Goal: Ask a question

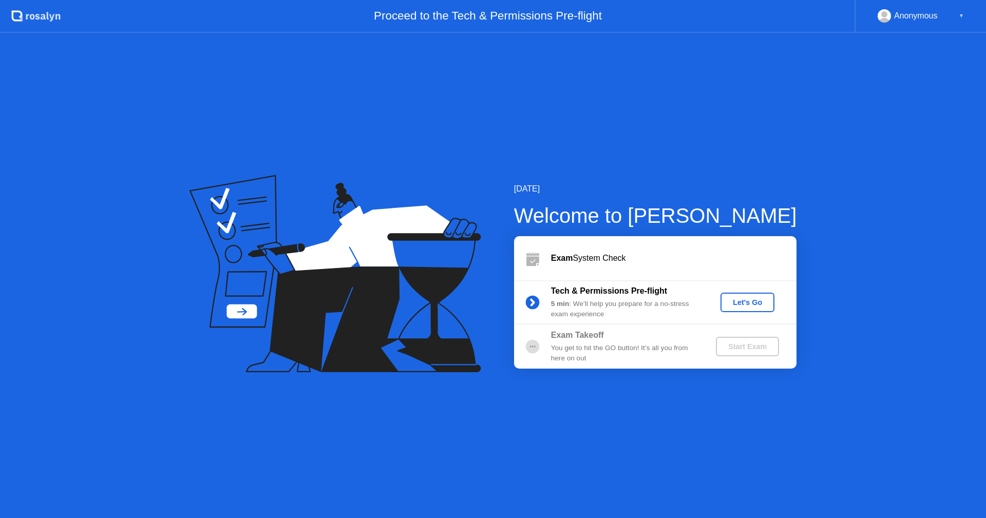
click at [736, 302] on div "Let's Go" at bounding box center [747, 302] width 46 height 8
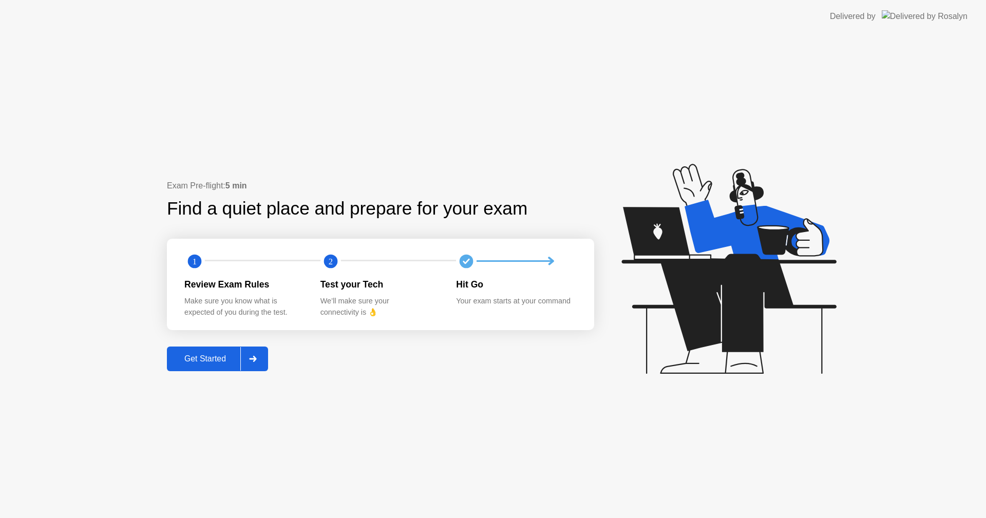
click at [210, 355] on div "Get Started" at bounding box center [205, 358] width 70 height 9
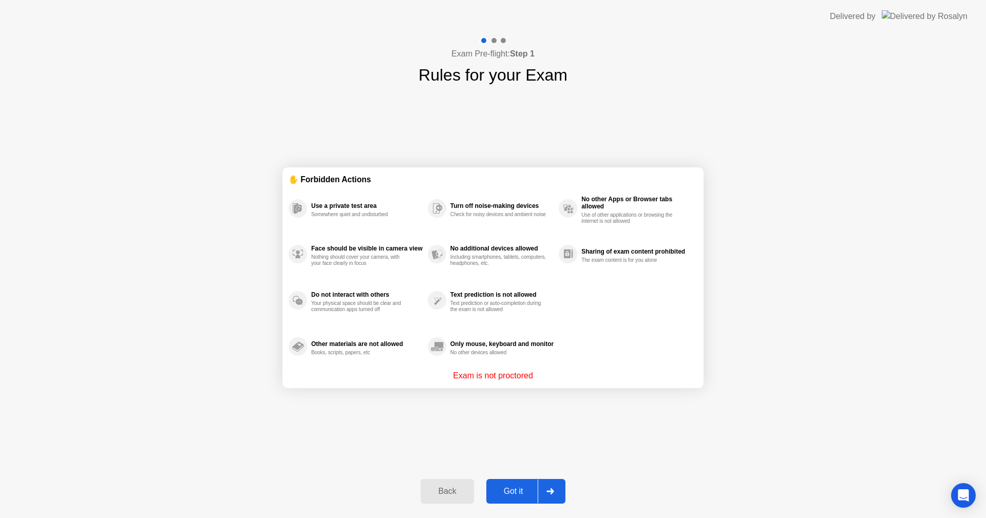
click at [513, 493] on div "Got it" at bounding box center [513, 491] width 48 height 9
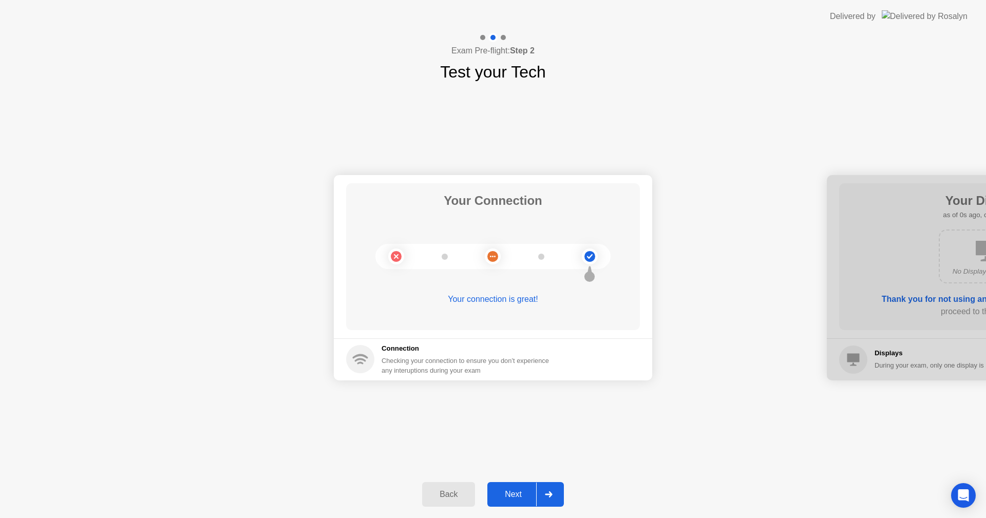
click at [513, 493] on div "Next" at bounding box center [513, 494] width 46 height 9
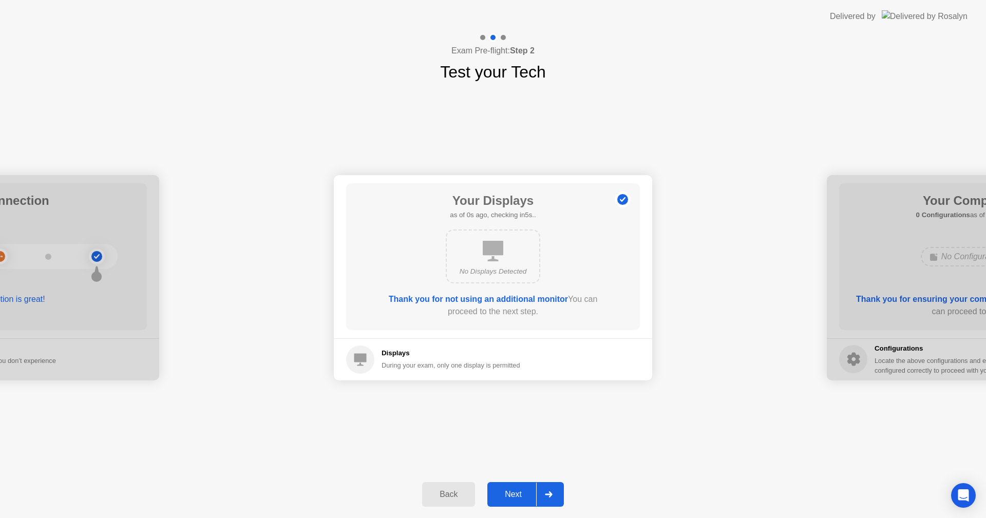
click at [513, 493] on div "Next" at bounding box center [513, 494] width 46 height 9
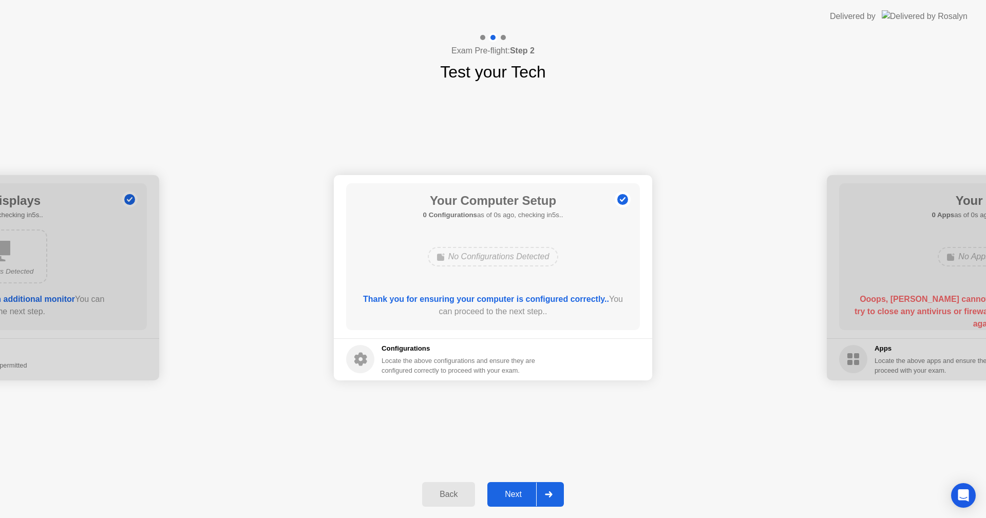
click at [513, 493] on div "Next" at bounding box center [513, 494] width 46 height 9
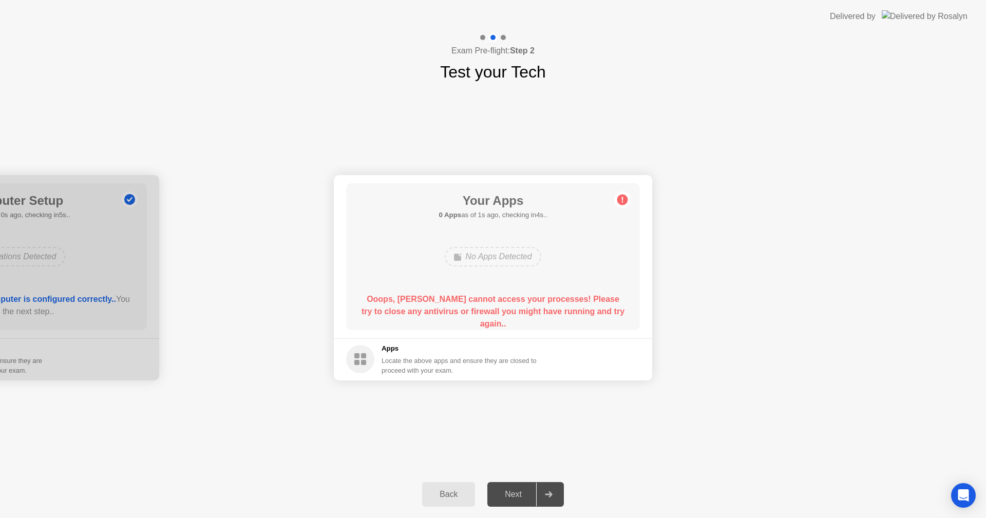
click at [482, 242] on div "Your Apps 0 Apps as of 1s ago, checking in4s.. No Apps Detected Ooops, [PERSON_…" at bounding box center [493, 256] width 294 height 147
click at [471, 223] on div "Your Apps 0 Apps as of 2s ago, checking in3s.. No Apps Detected Ooops, [PERSON_…" at bounding box center [493, 256] width 294 height 147
click at [941, 17] on img at bounding box center [924, 16] width 86 height 12
click at [961, 496] on icon "Open Intercom Messenger" at bounding box center [963, 495] width 12 height 13
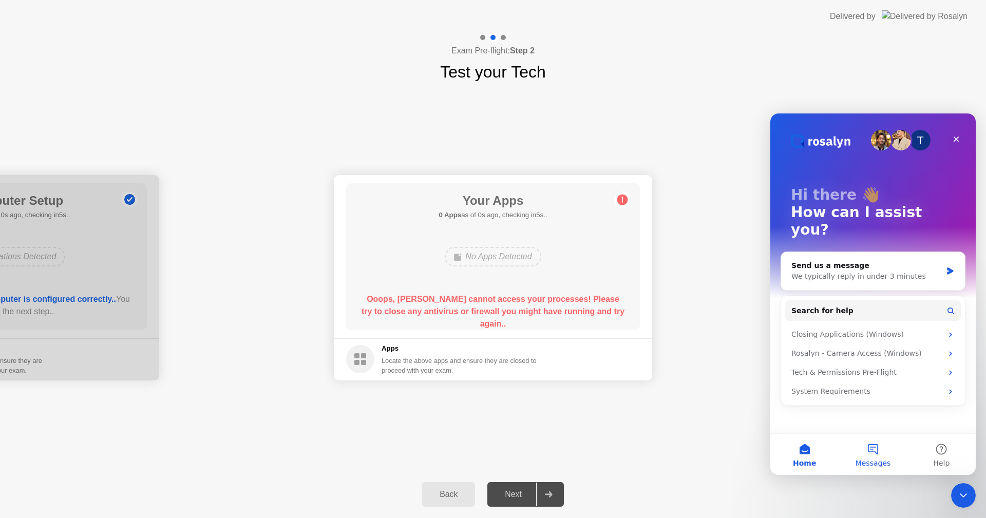
click at [878, 454] on button "Messages" at bounding box center [872, 454] width 68 height 41
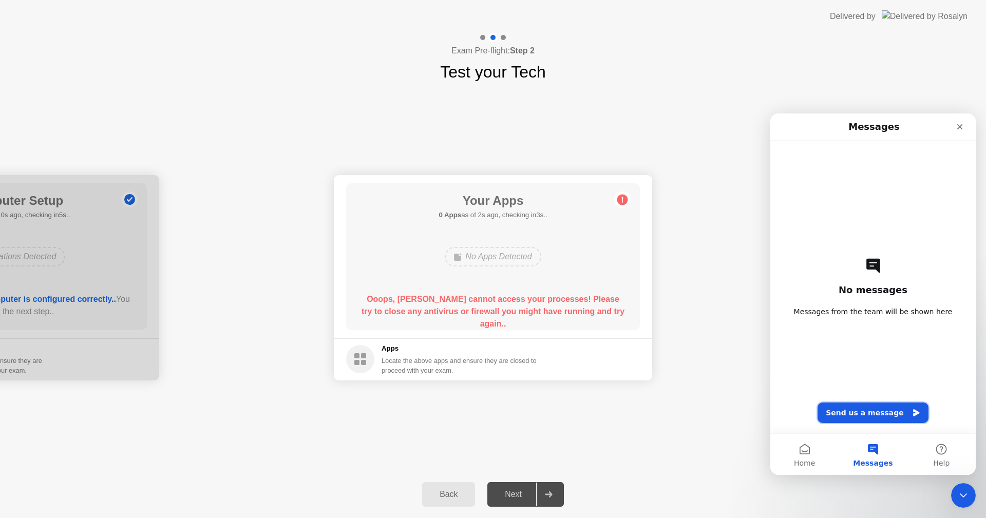
click at [867, 410] on button "Send us a message" at bounding box center [872, 412] width 111 height 21
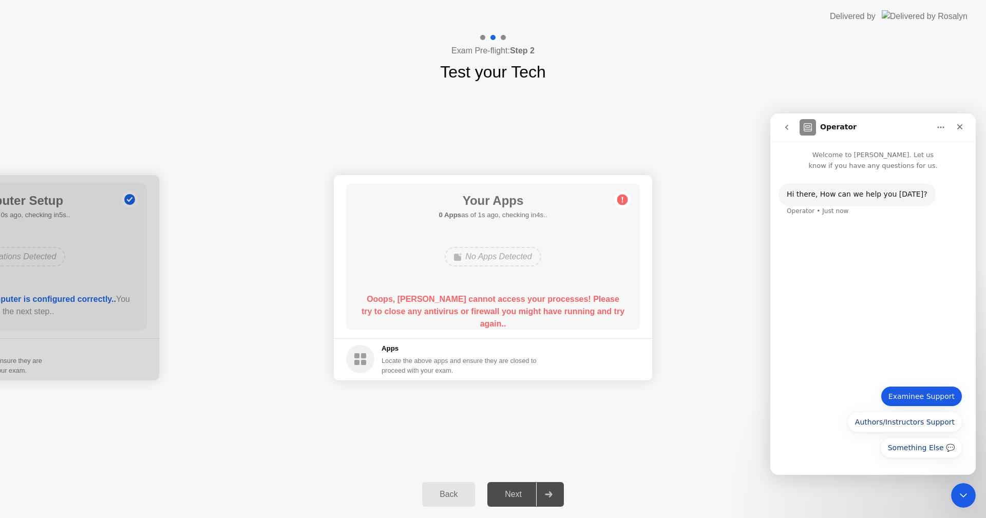
click at [900, 394] on button "Examinee Support" at bounding box center [921, 396] width 82 height 21
